Goal: Information Seeking & Learning: Learn about a topic

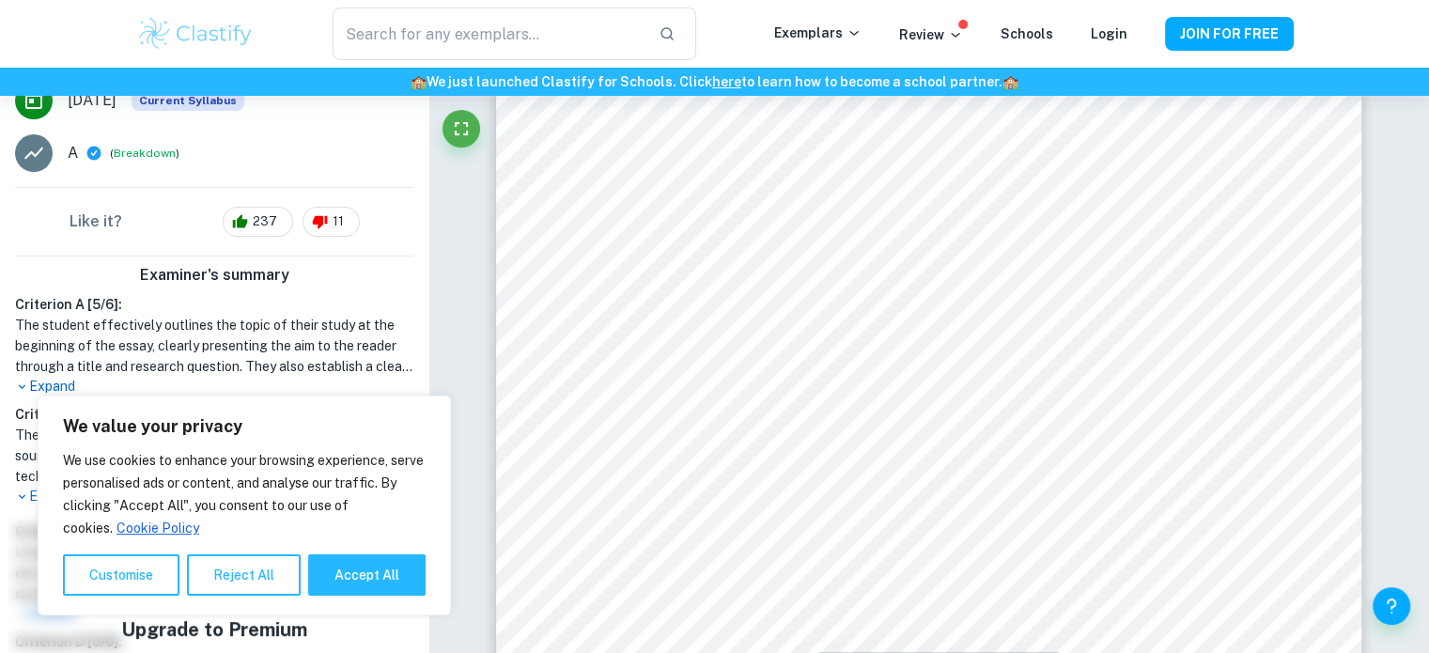
scroll to position [374, 0]
click at [365, 539] on p "We use cookies to enhance your browsing experience, serve personalised ads or c…" at bounding box center [244, 494] width 363 height 90
click at [364, 570] on button "Accept All" at bounding box center [366, 574] width 117 height 41
checkbox input "true"
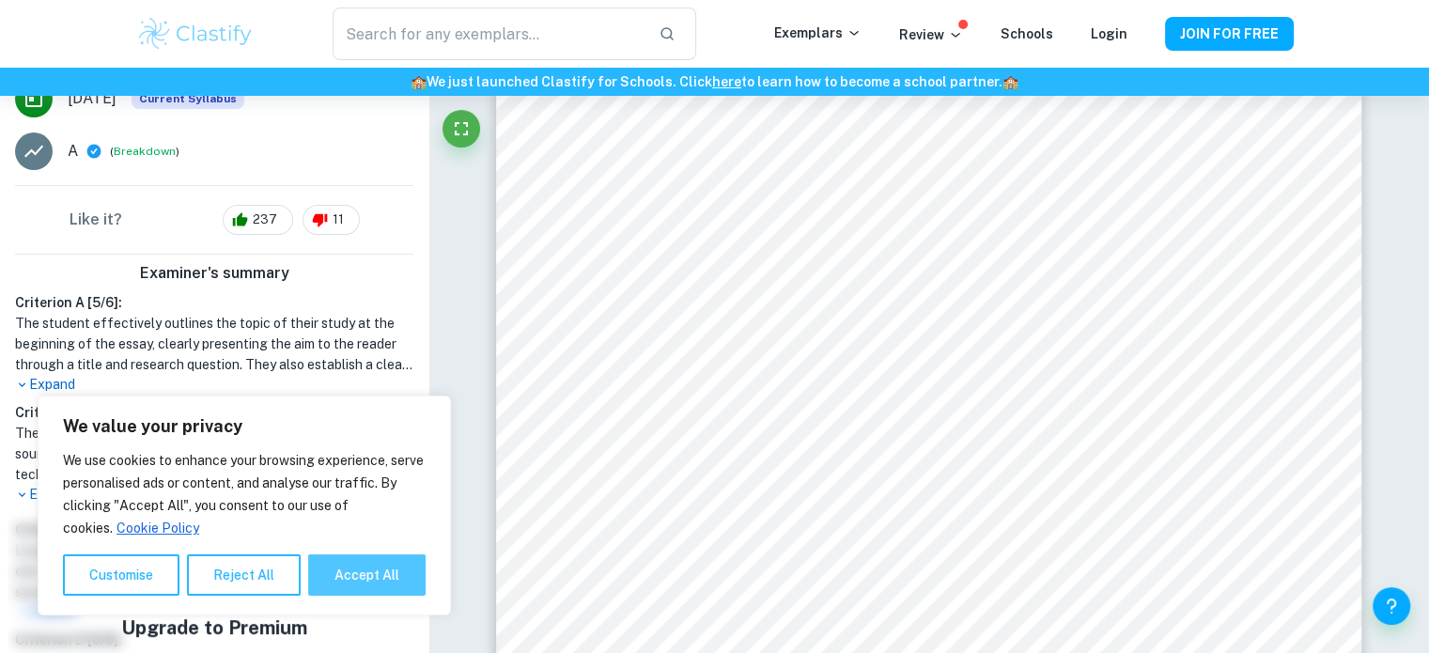
checkbox input "true"
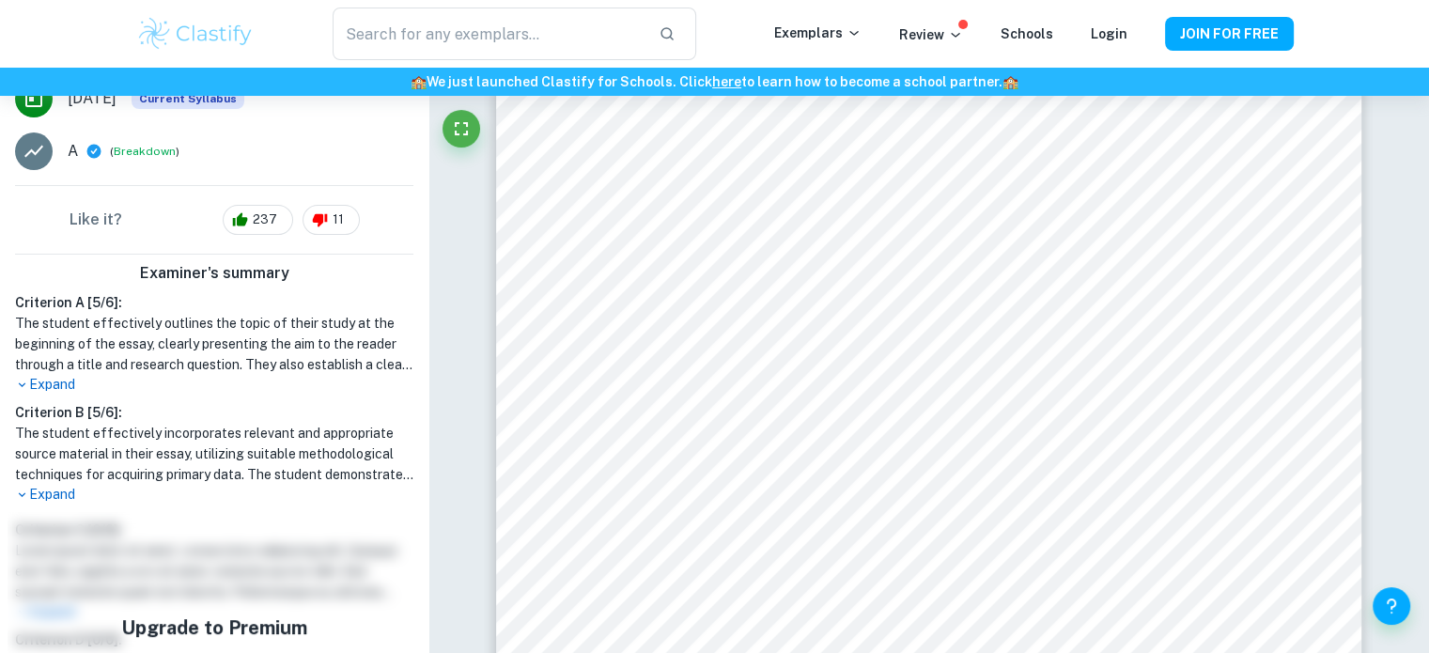
click at [53, 499] on p "Expand" at bounding box center [214, 495] width 398 height 20
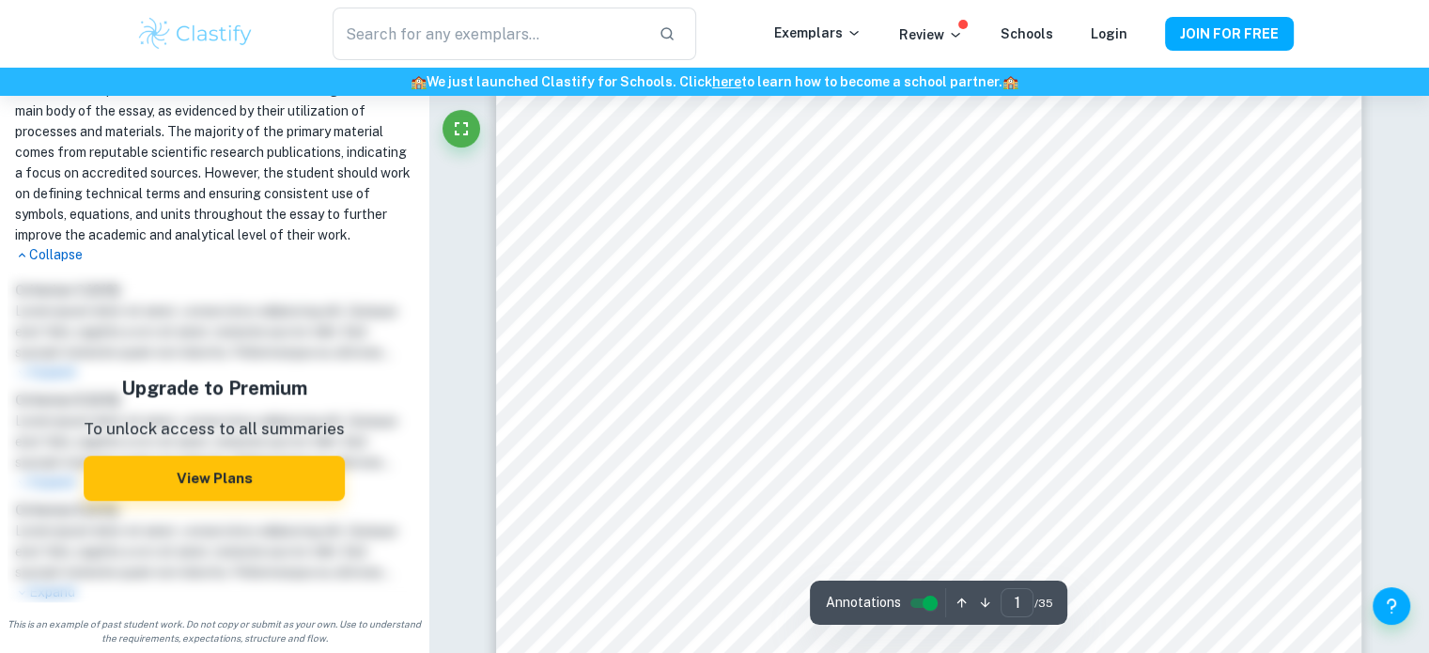
scroll to position [227, 0]
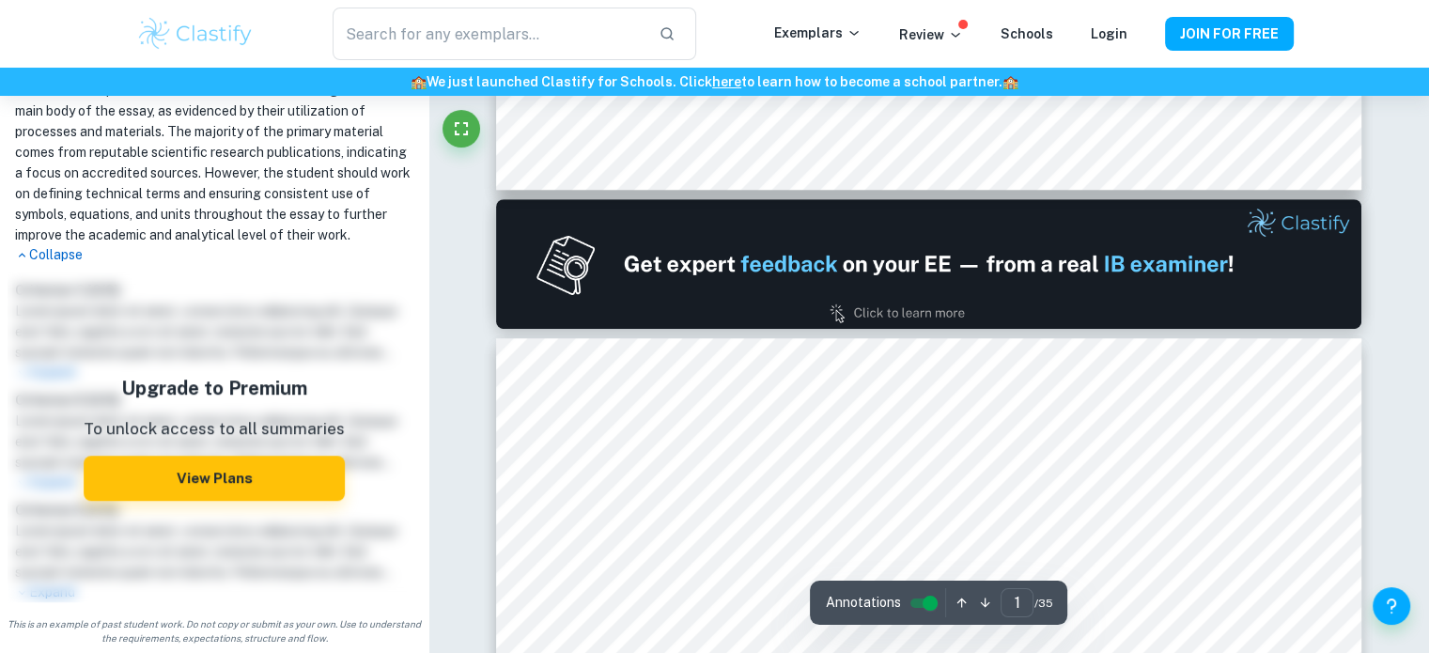
type input "2"
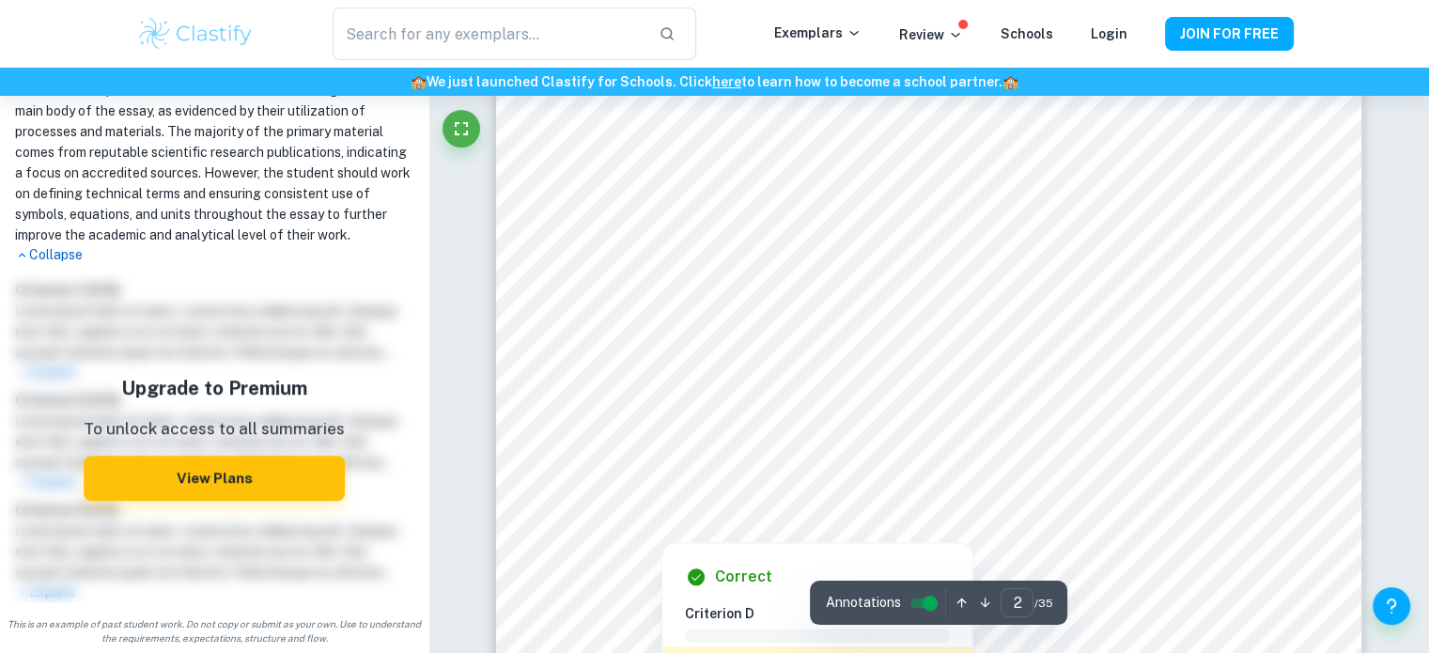
scroll to position [1825, 0]
click at [691, 460] on div at bounding box center [936, 466] width 645 height 46
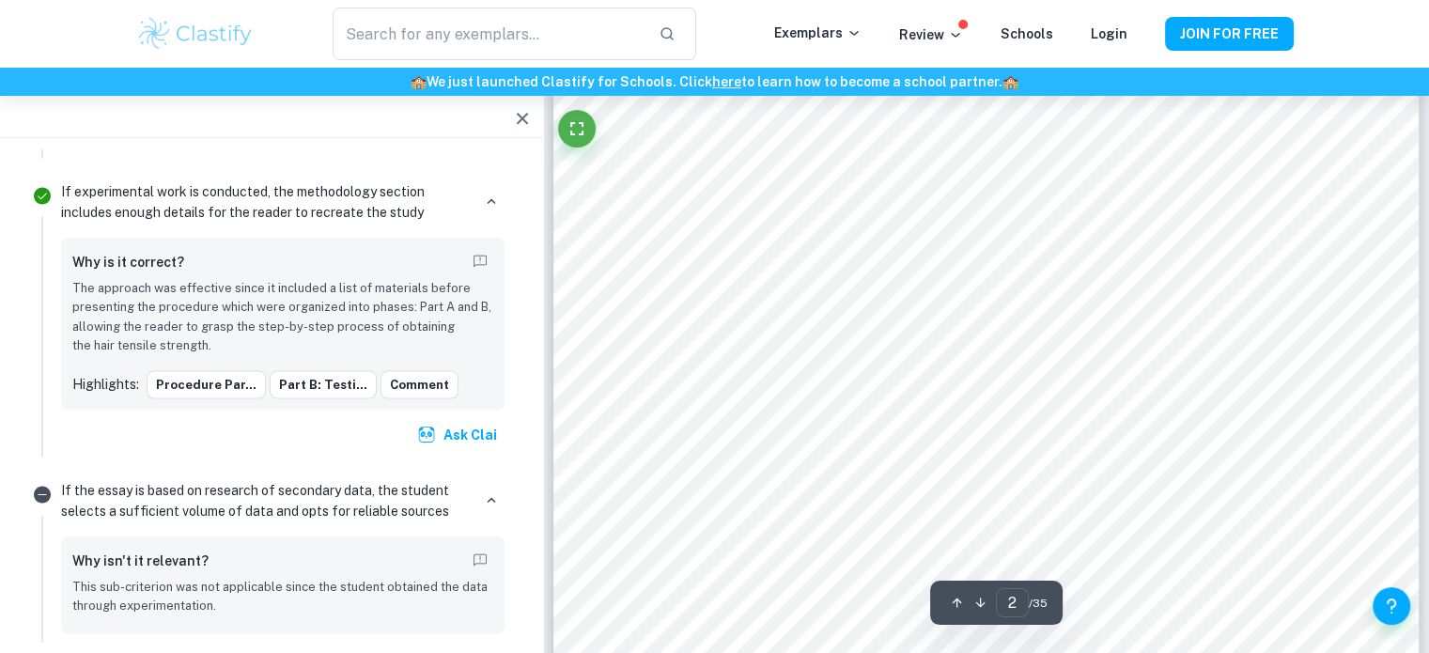
scroll to position [1790, 0]
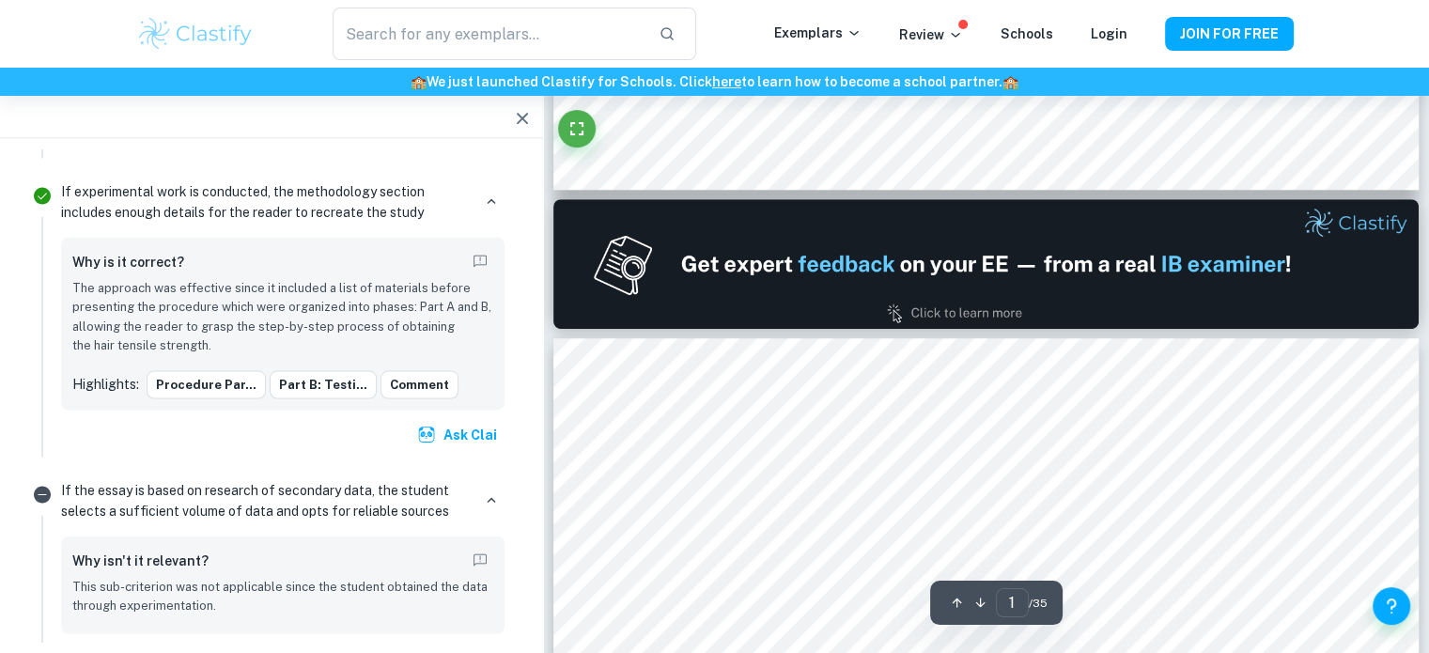
type input "2"
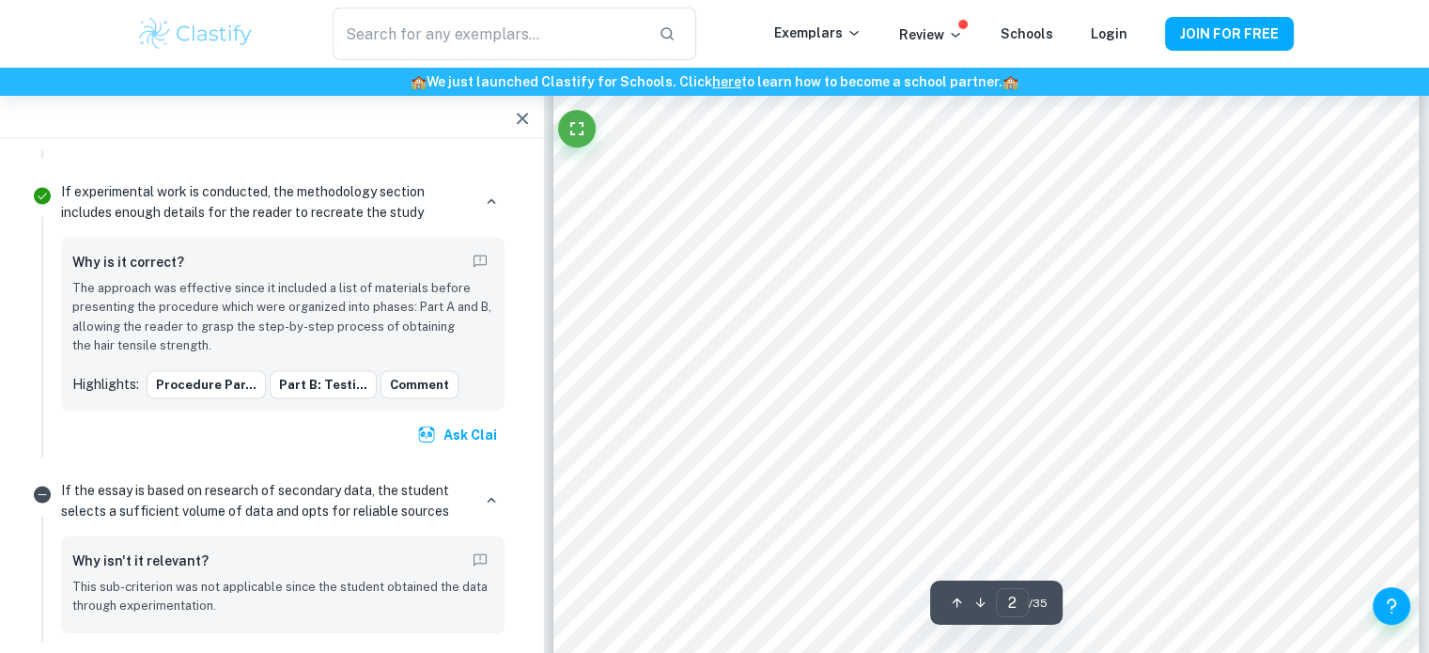
scroll to position [1414, 0]
